Goal: Task Accomplishment & Management: Manage account settings

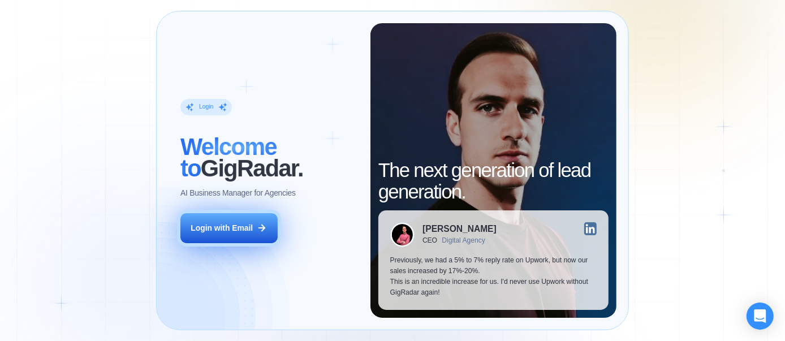
click at [230, 227] on div "Login with Email" at bounding box center [222, 228] width 62 height 11
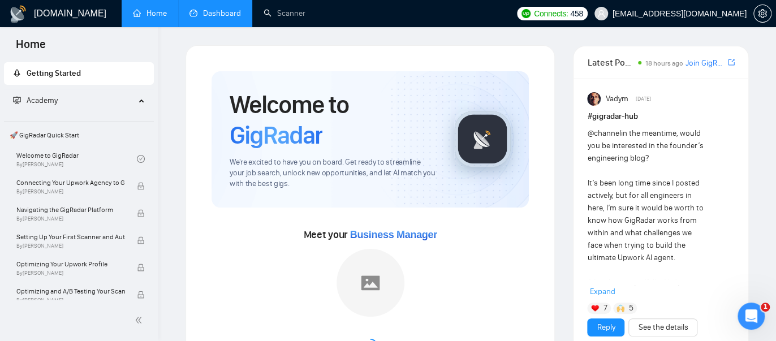
click at [228, 18] on link "Dashboard" at bounding box center [214, 13] width 51 height 10
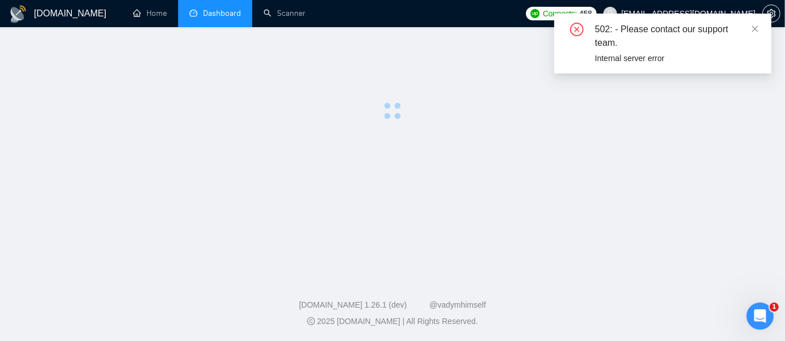
click at [224, 18] on span "Dashboard" at bounding box center [222, 13] width 38 height 10
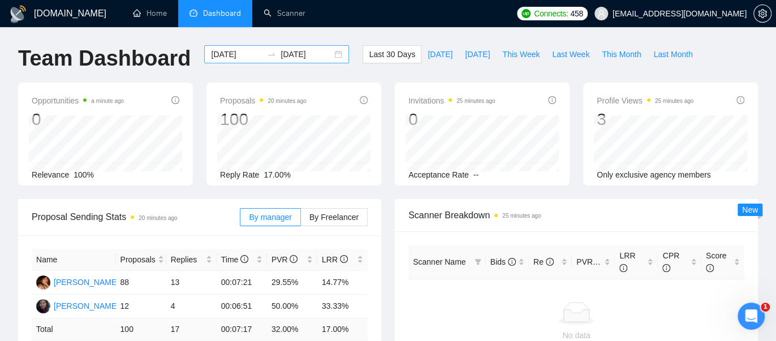
click at [227, 55] on input "[DATE]" at bounding box center [236, 54] width 51 height 12
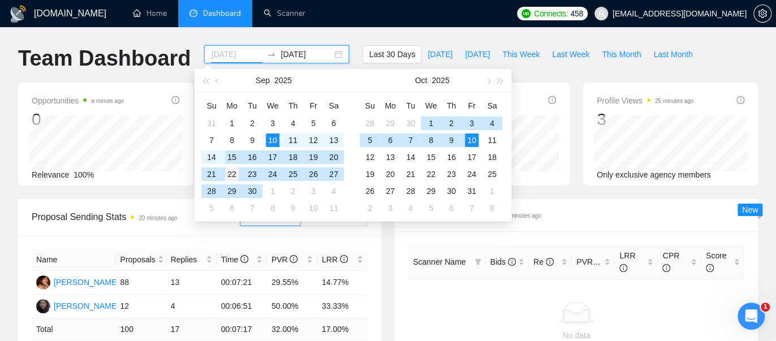
type input "[DATE]"
click at [234, 174] on div "22" at bounding box center [232, 174] width 14 height 14
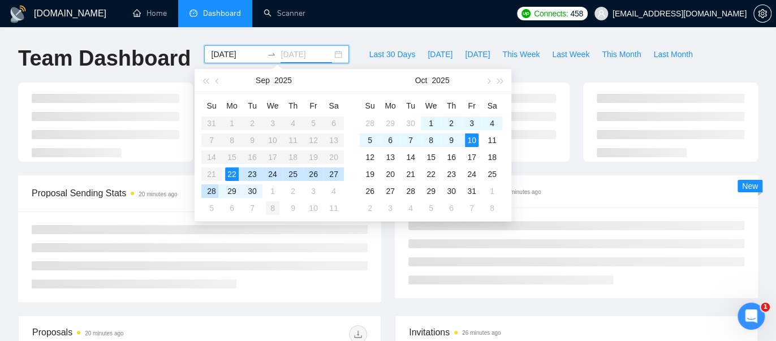
drag, startPoint x: 210, startPoint y: 193, endPoint x: 273, endPoint y: 208, distance: 64.6
click at [211, 192] on div "28" at bounding box center [212, 191] width 14 height 14
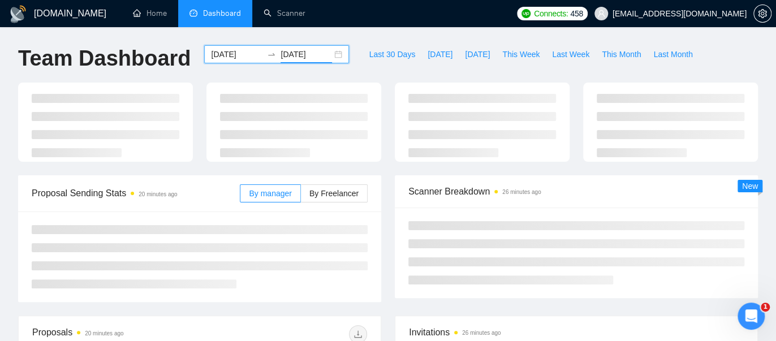
type input "[DATE]"
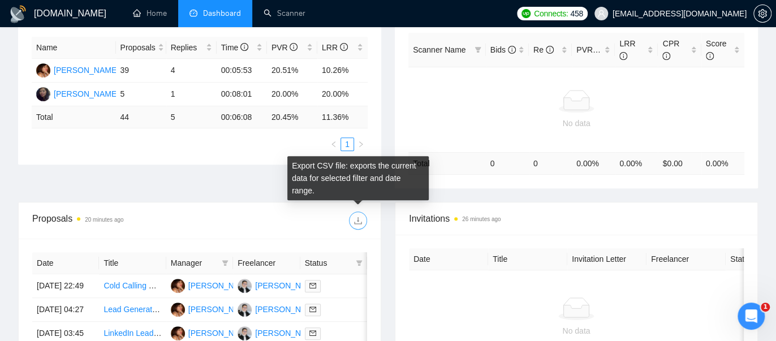
click at [359, 219] on icon "download" at bounding box center [357, 220] width 9 height 9
